Goal: Task Accomplishment & Management: Manage account settings

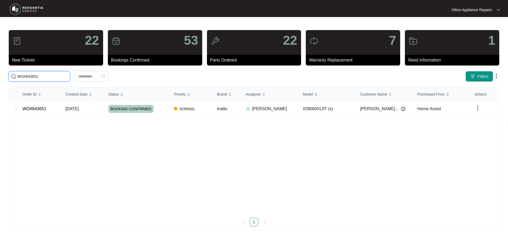
drag, startPoint x: 41, startPoint y: 76, endPoint x: -5, endPoint y: 75, distance: 46.5
click at [0, 75] on html "Hilton Appliance Repairs Hilton App... 22 New Tickets 53 Bookings Confirmed 22 …" at bounding box center [254, 123] width 508 height 246
paste input "0792"
type input "WO#640792"
click at [72, 107] on span "[DATE]" at bounding box center [71, 108] width 13 height 5
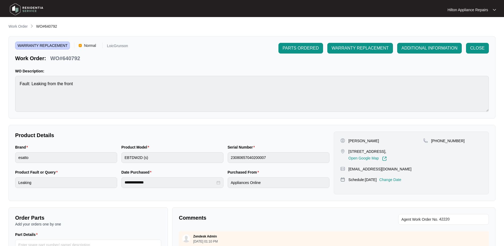
click at [394, 179] on p "Change Date" at bounding box center [391, 179] width 22 height 5
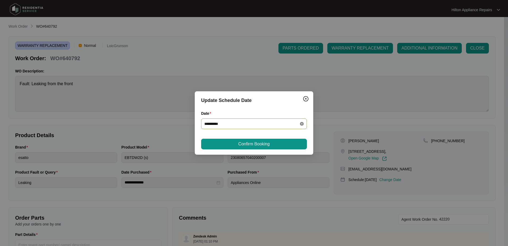
click at [302, 123] on icon "close-circle" at bounding box center [302, 124] width 4 height 4
click at [301, 123] on div at bounding box center [253, 124] width 99 height 6
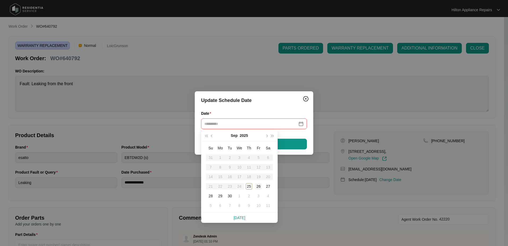
type input "**********"
click at [260, 185] on div "26" at bounding box center [259, 186] width 6 height 6
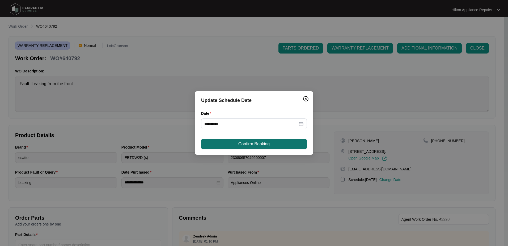
click at [272, 142] on button "Confirm Booking" at bounding box center [254, 144] width 106 height 11
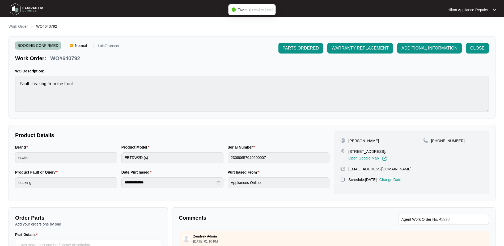
drag, startPoint x: 11, startPoint y: 26, endPoint x: 12, endPoint y: 28, distance: 2.7
click at [11, 26] on p "Work Order" at bounding box center [18, 26] width 19 height 5
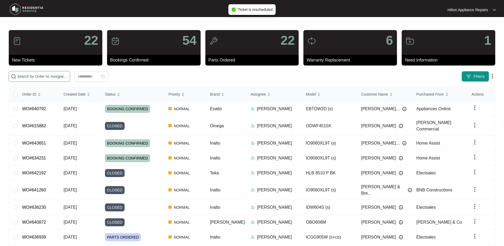
click at [22, 77] on input "text" at bounding box center [42, 76] width 51 height 6
paste input "WO#640792"
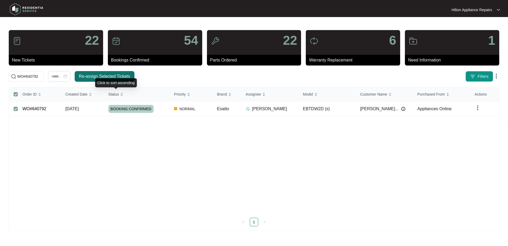
click at [112, 76] on span "Re-assign Selected Tickets" at bounding box center [104, 76] width 51 height 6
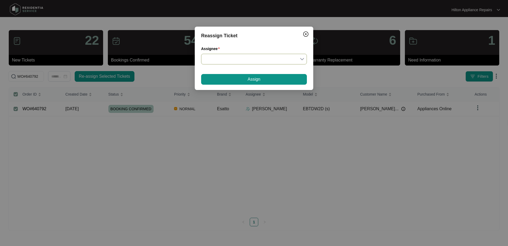
click at [301, 59] on input "Assignee" at bounding box center [253, 59] width 99 height 10
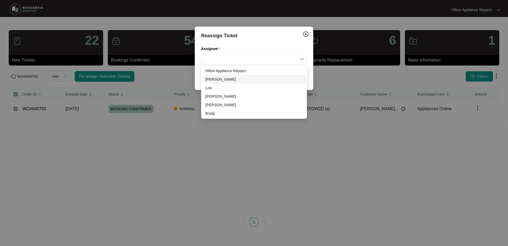
click at [213, 81] on div "[PERSON_NAME]" at bounding box center [254, 79] width 97 height 6
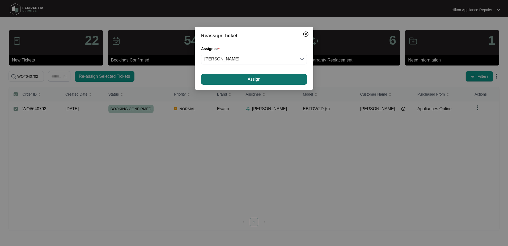
click at [237, 80] on button "Assign" at bounding box center [254, 79] width 106 height 11
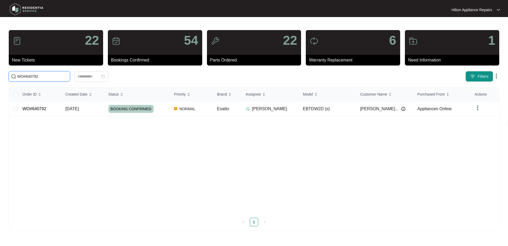
drag, startPoint x: 37, startPoint y: 77, endPoint x: -13, endPoint y: 76, distance: 50.3
click at [0, 76] on html "Hilton Appliance Repairs Hilton App... 22 New Tickets 54 Bookings Confirmed 22 …" at bounding box center [254, 123] width 508 height 246
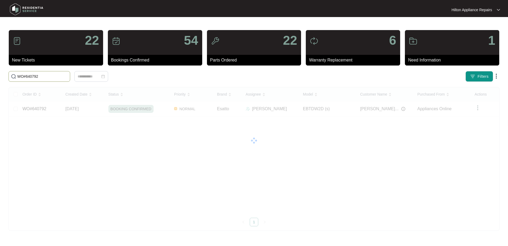
paste input "6421"
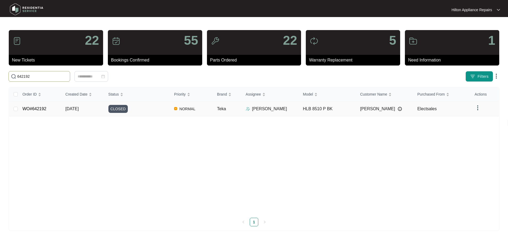
type input "642192"
click at [70, 109] on span "[DATE]" at bounding box center [71, 108] width 13 height 5
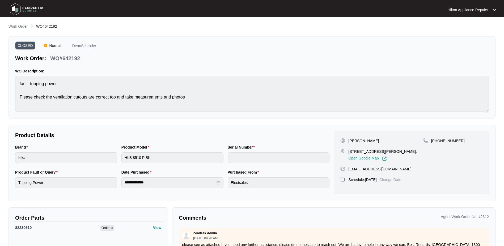
click at [15, 26] on p "Work Order" at bounding box center [18, 26] width 19 height 5
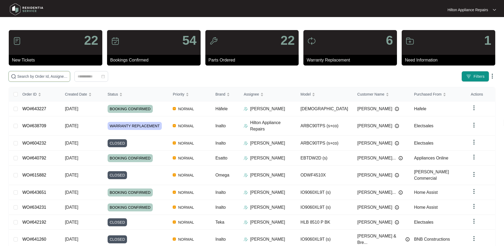
click at [29, 76] on input "text" at bounding box center [42, 76] width 51 height 6
paste input "WO#642192"
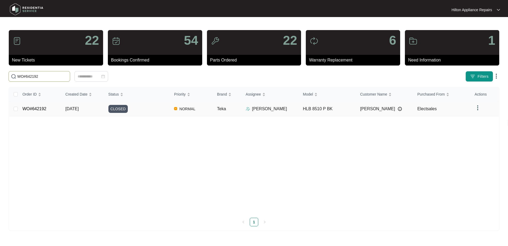
type input "WO#642192"
click at [75, 108] on span "[DATE]" at bounding box center [71, 108] width 13 height 5
